Goal: Information Seeking & Learning: Learn about a topic

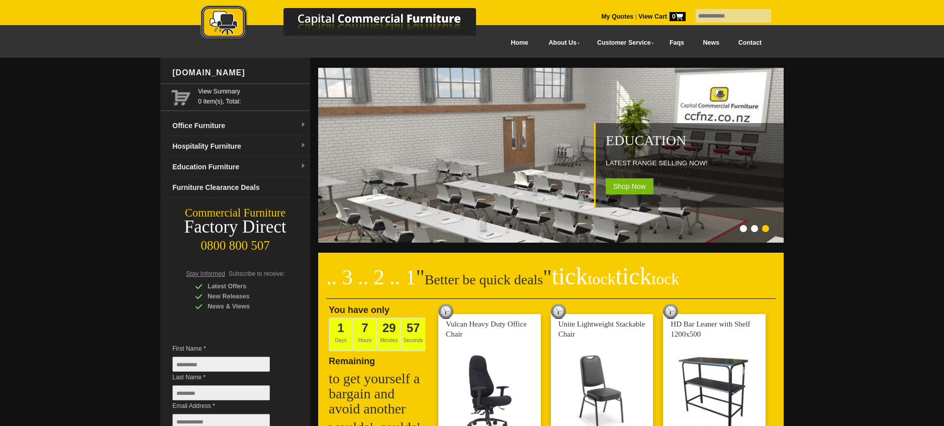
click at [670, 43] on link "Faqs" at bounding box center [677, 43] width 34 height 23
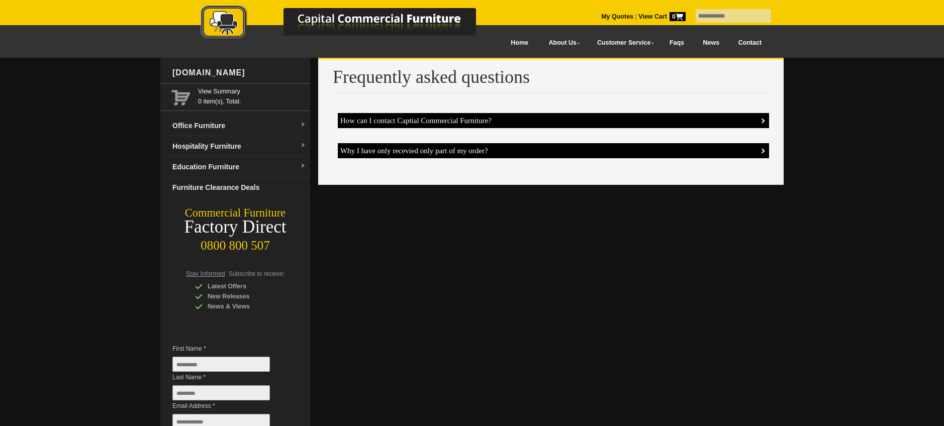
click at [668, 46] on link "Faqs" at bounding box center [677, 43] width 34 height 23
